Goal: Ask a question

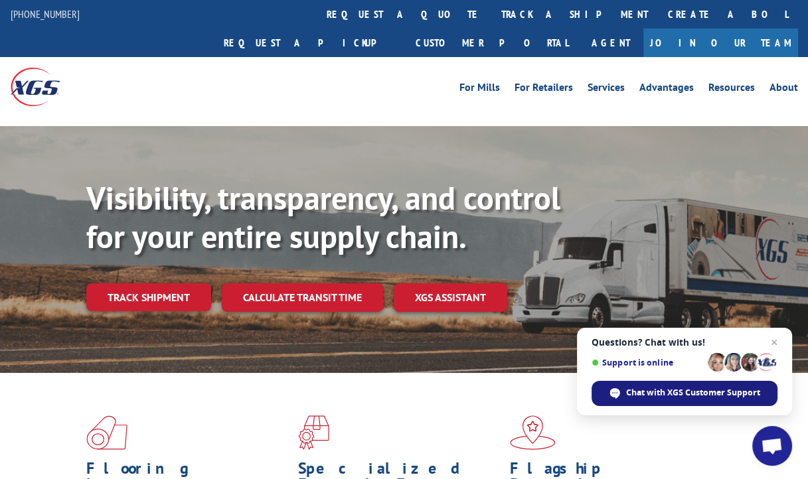
click at [692, 395] on span "Chat with XGS Customer Support" at bounding box center [693, 393] width 134 height 12
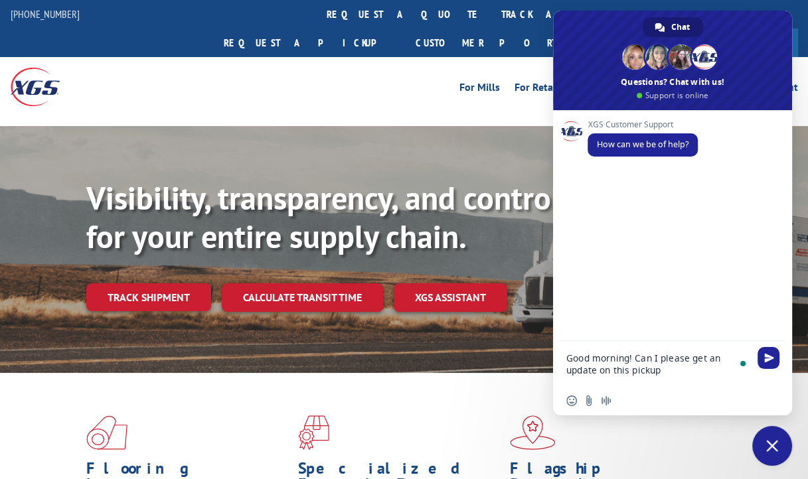
type textarea "Good morning! Can I please get an update on this pickup 31424007"
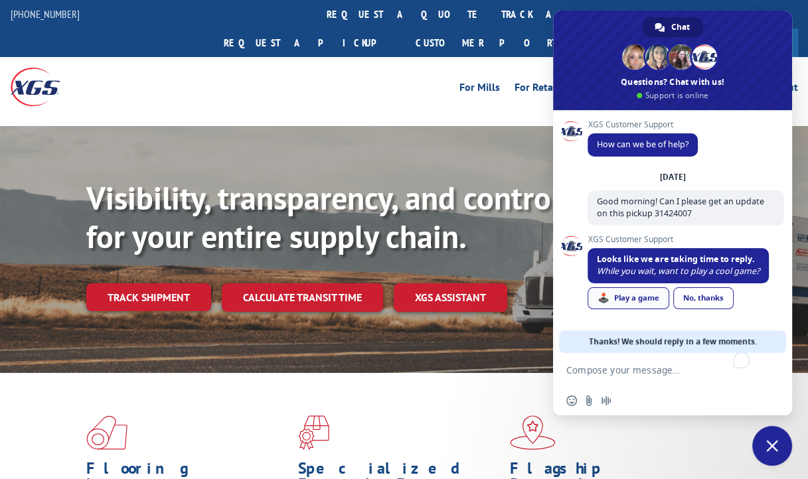
click at [649, 298] on link "🕹️ Play a game" at bounding box center [628, 298] width 82 height 22
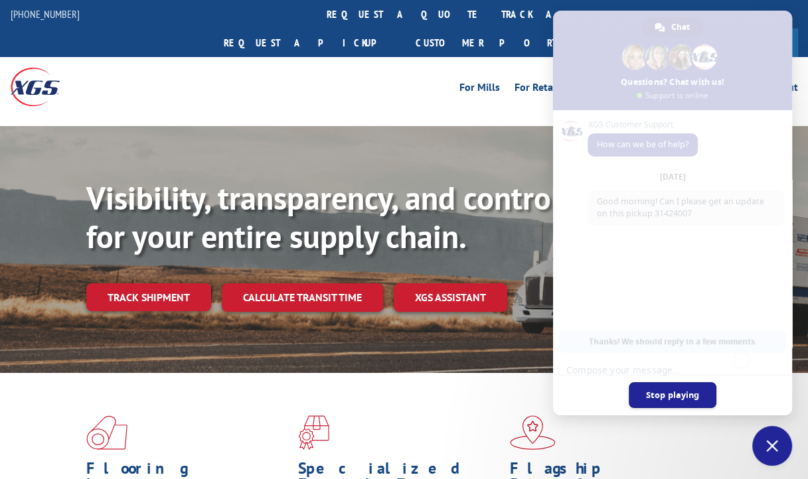
click at [690, 399] on link "Stop playing" at bounding box center [673, 395] width 88 height 26
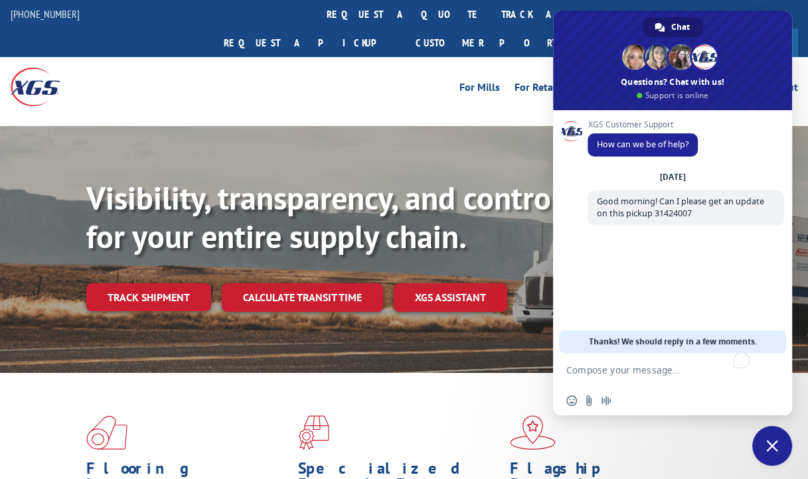
click at [780, 451] on span "Close chat" at bounding box center [772, 446] width 40 height 40
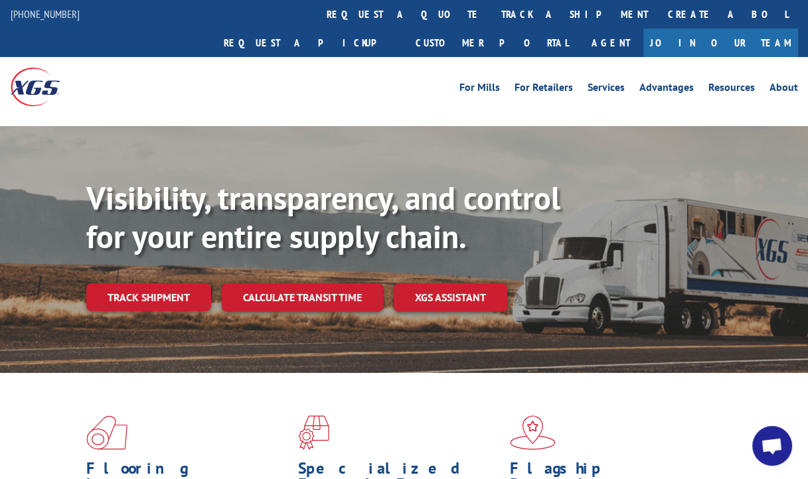
click at [780, 447] on span "Open chat" at bounding box center [772, 447] width 22 height 19
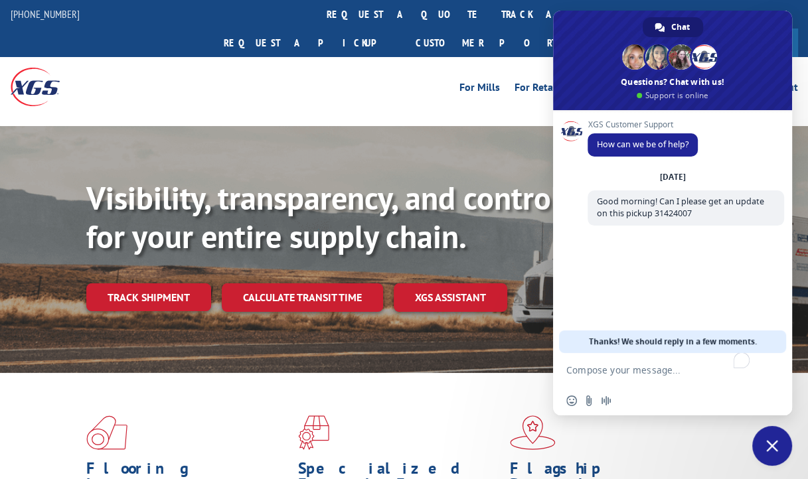
click at [780, 447] on span "Close chat" at bounding box center [772, 446] width 40 height 40
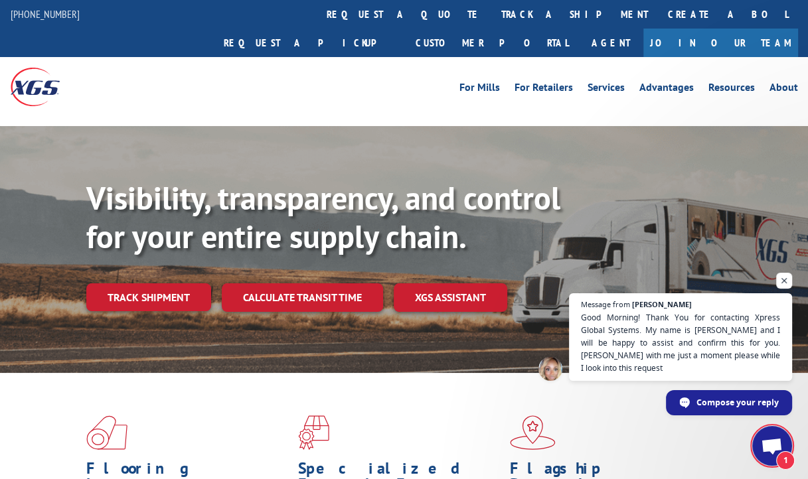
click at [776, 426] on span "1" at bounding box center [772, 426] width 40 height 0
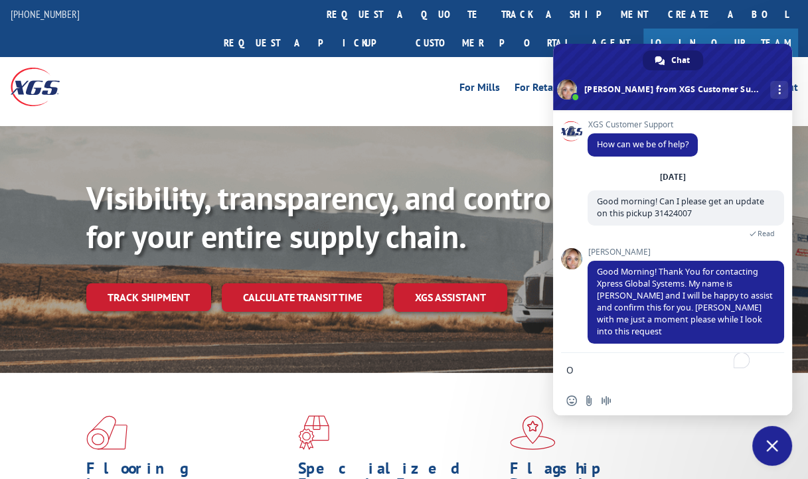
type textarea "OK"
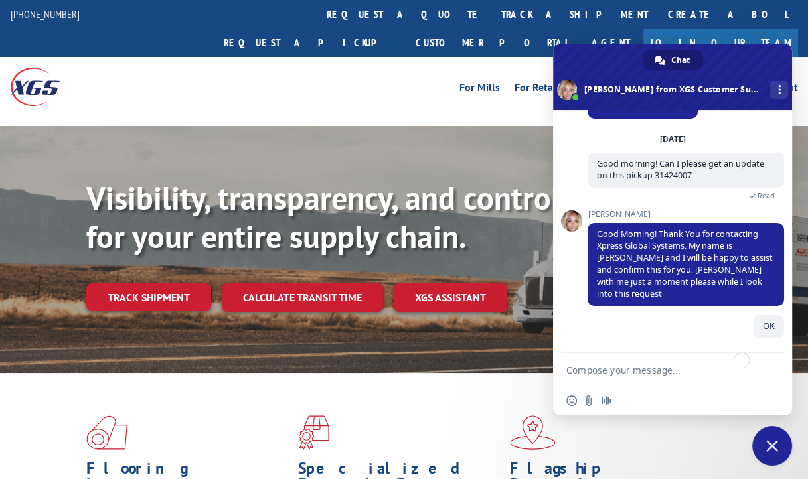
scroll to position [30, 0]
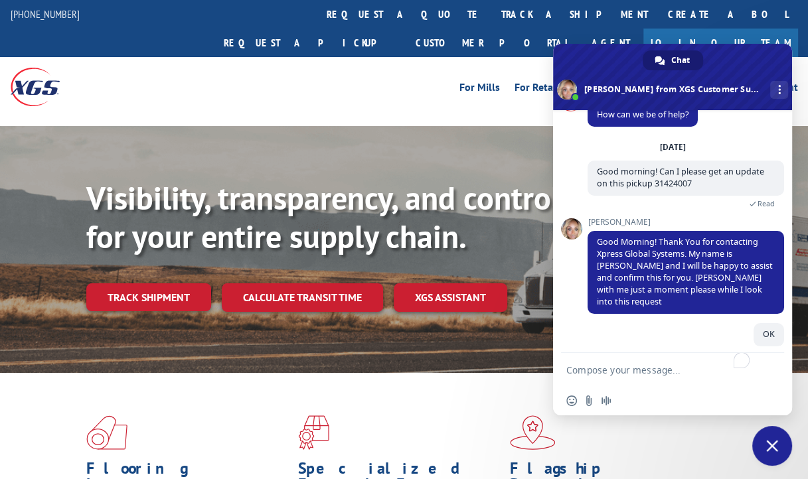
click at [735, 56] on span at bounding box center [672, 77] width 239 height 66
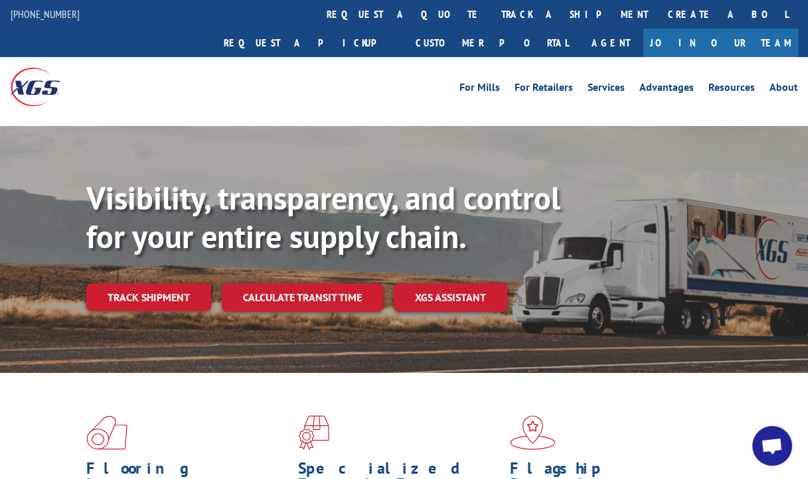
click at [767, 441] on span "Open chat" at bounding box center [772, 447] width 22 height 19
